Goal: Navigation & Orientation: Find specific page/section

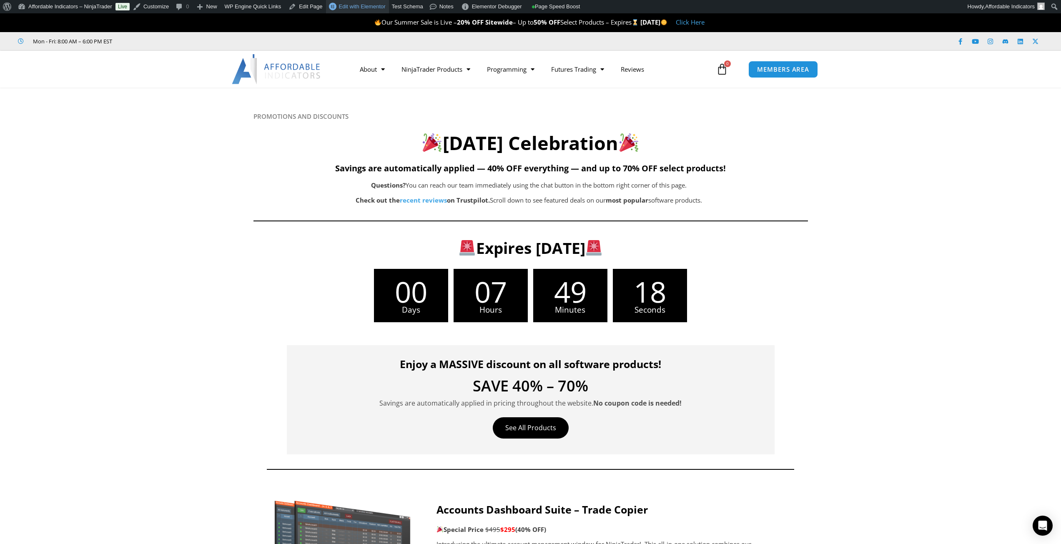
click at [362, 9] on span "Edit with Elementor" at bounding box center [362, 6] width 47 height 6
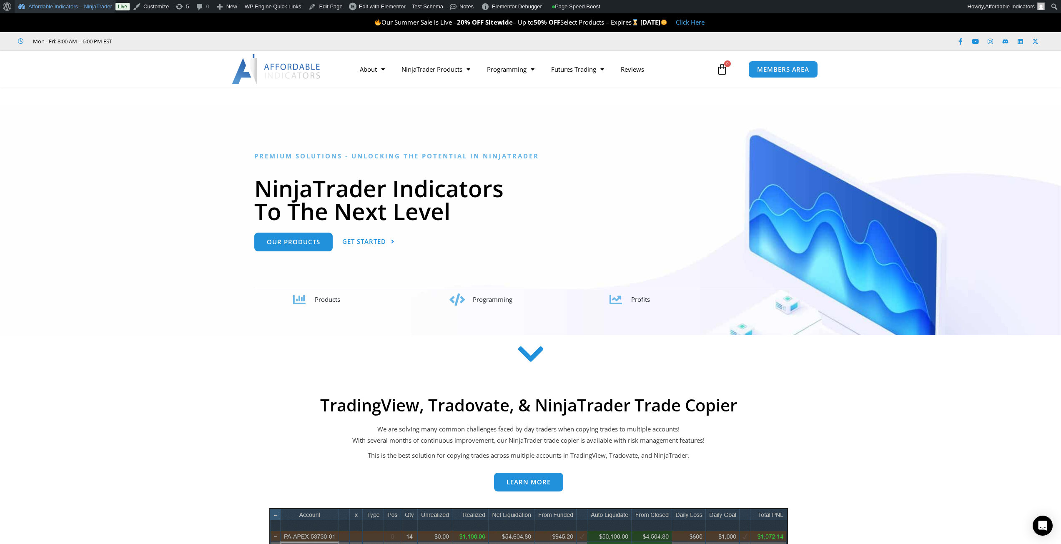
click at [64, 5] on link "Affordable Indicators – NinjaTrader" at bounding box center [65, 6] width 101 height 13
